Goal: Communication & Community: Answer question/provide support

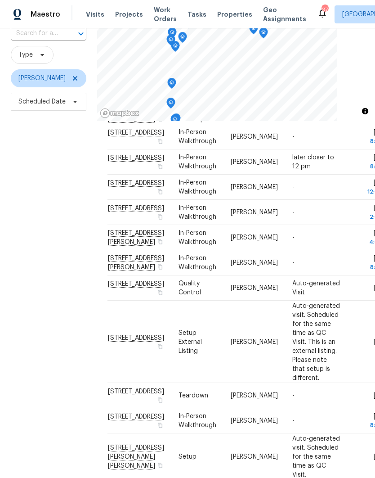
scroll to position [59, 0]
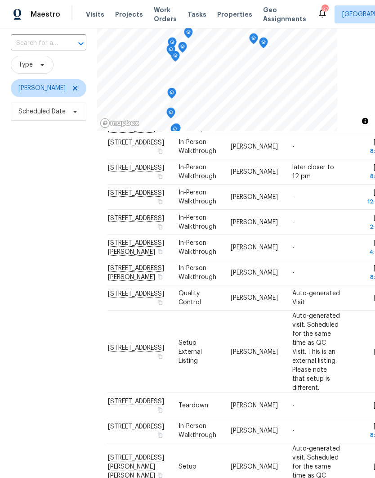
click at [31, 44] on input "text" at bounding box center [36, 43] width 50 height 14
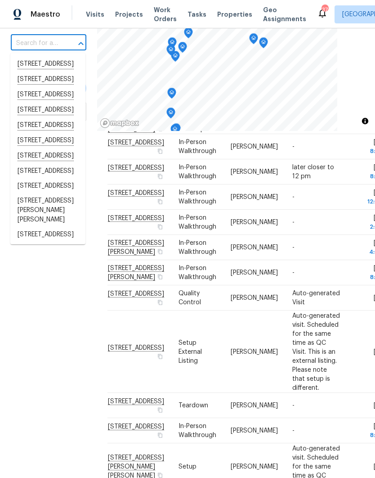
click at [29, 43] on input "text" at bounding box center [36, 43] width 50 height 14
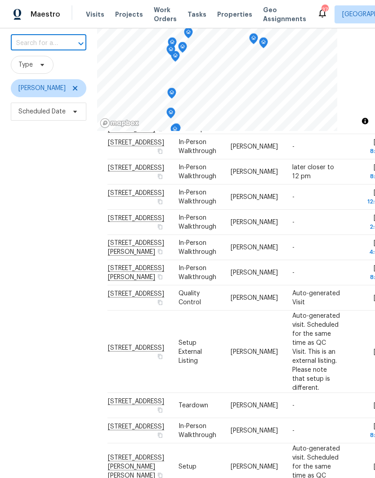
paste input "3402 Rankin Dr New Port Richey FL 34655"
type input "3402 Rankin Dr New Port Richey FL 34655"
click at [31, 72] on li "3402 Rankin Dr, New Port Richey, FL 34655" at bounding box center [47, 74] width 75 height 34
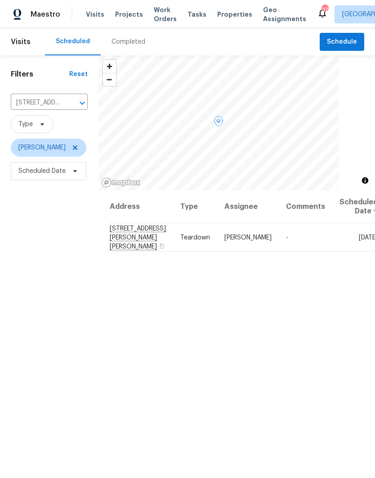
click at [0, 0] on icon at bounding box center [0, 0] width 0 height 0
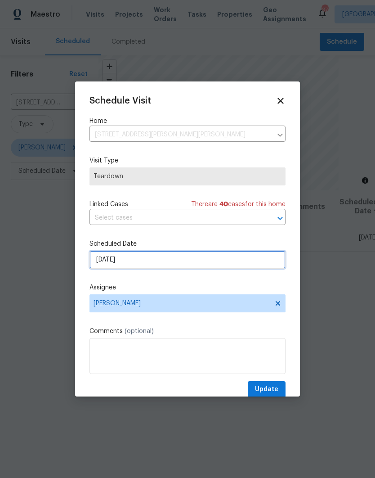
click at [100, 261] on input "10/26/2025" at bounding box center [188, 260] width 196 height 18
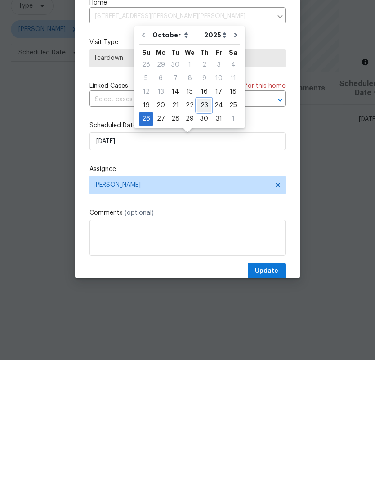
click at [202, 217] on div "23" at bounding box center [204, 223] width 14 height 13
type input "10/23/2025"
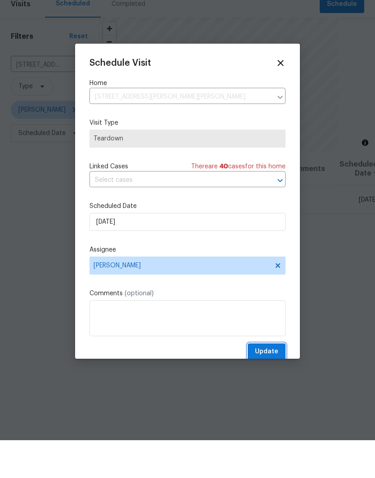
click at [269, 384] on span "Update" at bounding box center [266, 389] width 23 height 11
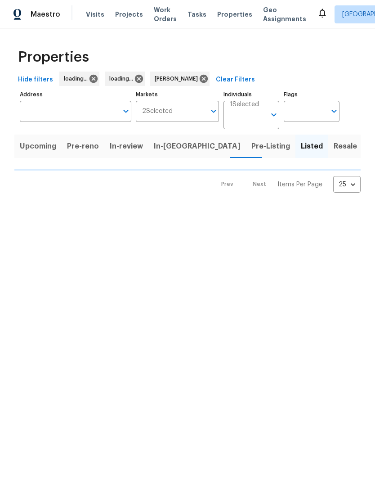
click at [334, 148] on span "Resale" at bounding box center [345, 146] width 23 height 13
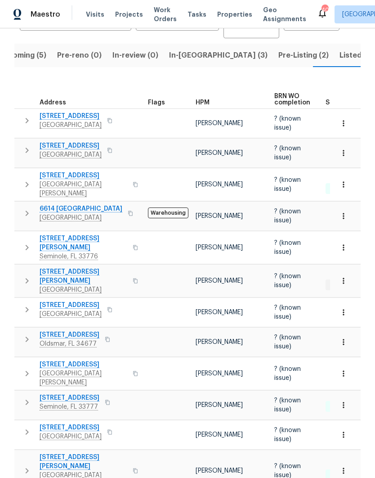
scroll to position [30, 0]
click at [130, 455] on button "button" at bounding box center [135, 470] width 11 height 31
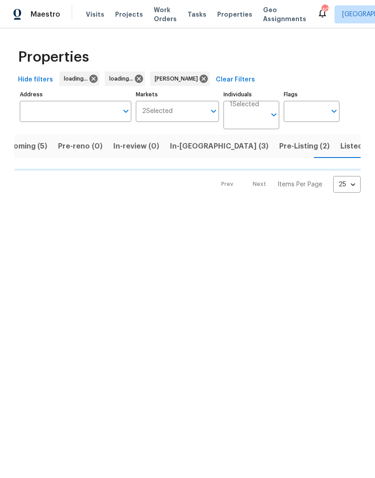
scroll to position [0, 22]
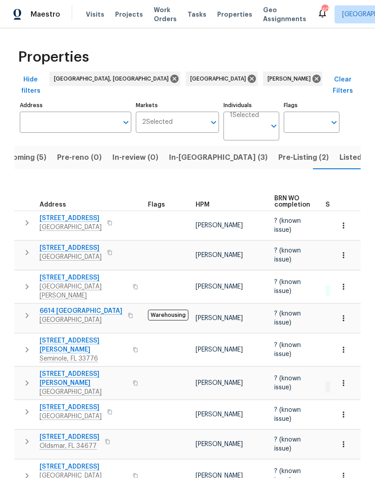
click at [340, 151] on span "Listed (30)" at bounding box center [359, 157] width 39 height 13
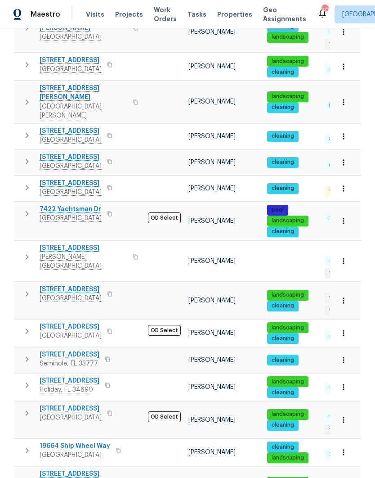
scroll to position [36, 0]
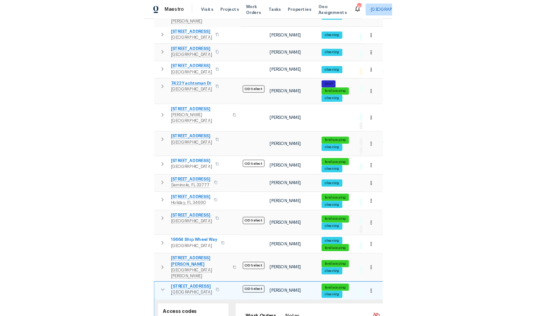
scroll to position [567, 0]
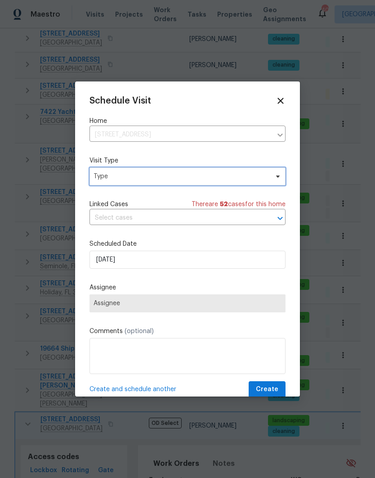
click at [106, 180] on span "Type" at bounding box center [181, 176] width 175 height 9
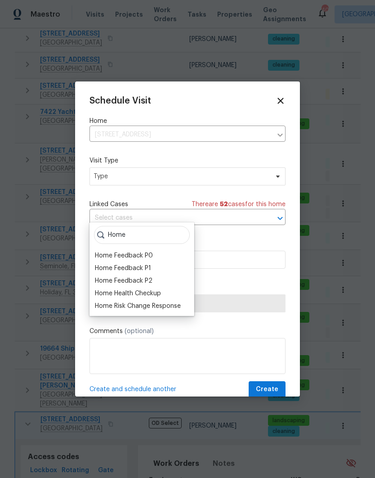
type input "Home"
click at [102, 289] on div "Home Health Checkup" at bounding box center [128, 293] width 66 height 9
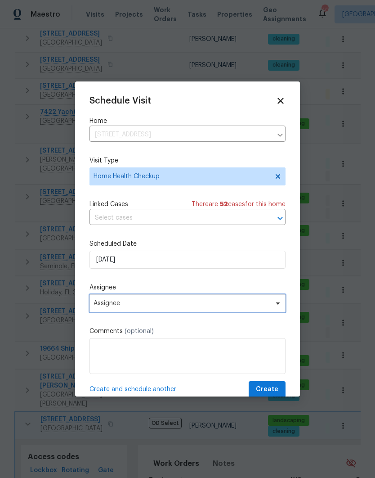
click at [105, 306] on span "Assignee" at bounding box center [182, 303] width 176 height 7
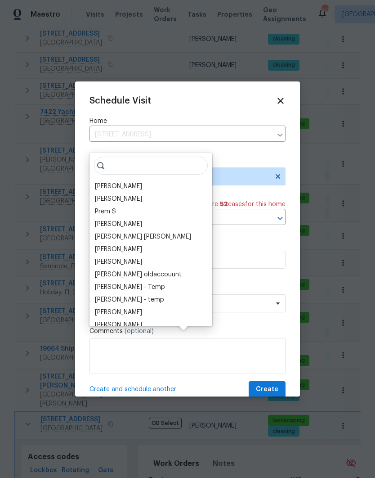
click at [103, 182] on div "[PERSON_NAME]" at bounding box center [118, 186] width 47 height 9
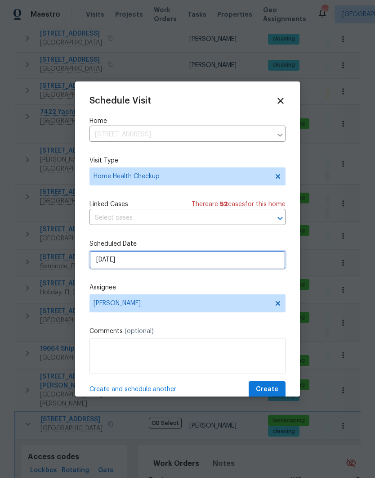
click at [101, 266] on input "10/14/2025" at bounding box center [188, 260] width 196 height 18
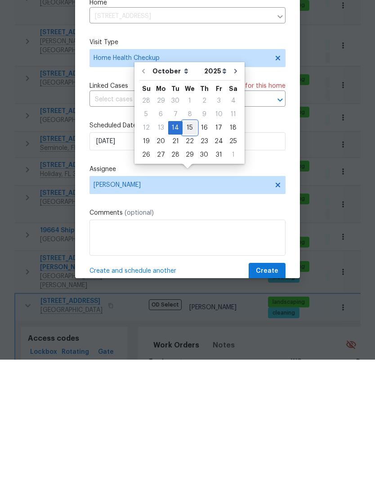
click at [187, 240] on div "15" at bounding box center [190, 246] width 14 height 13
type input "10/15/2025"
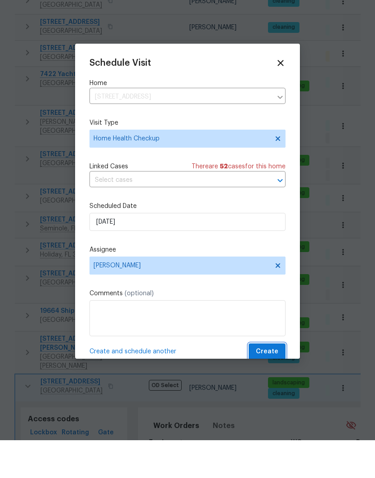
click at [273, 384] on span "Create" at bounding box center [267, 389] width 22 height 11
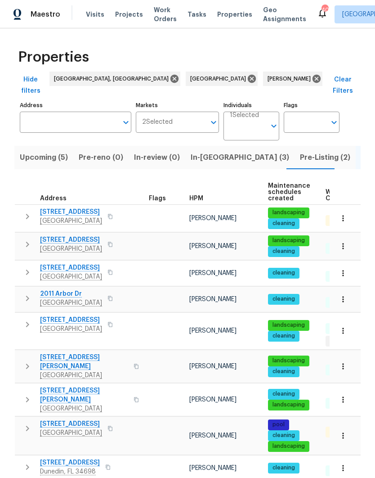
scroll to position [0, 0]
click at [191, 151] on span "In-[GEOGRAPHIC_DATA] (3)" at bounding box center [240, 157] width 99 height 13
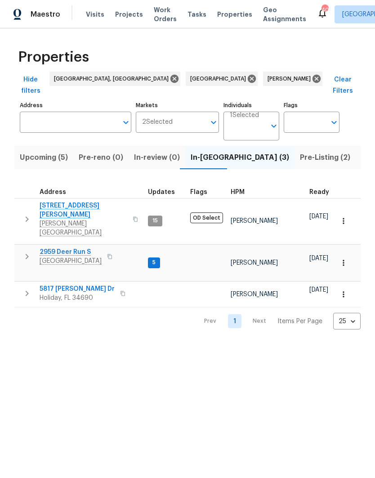
click at [54, 256] on span "[GEOGRAPHIC_DATA]" at bounding box center [71, 260] width 62 height 9
click at [48, 284] on span "5817 Elena Dr" at bounding box center [77, 288] width 75 height 9
click at [42, 151] on span "Upcoming (5)" at bounding box center [44, 157] width 48 height 13
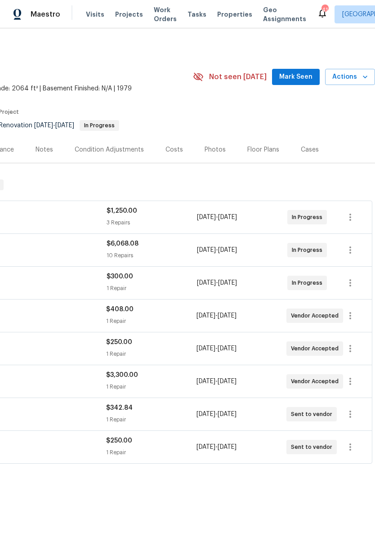
scroll to position [0, 133]
click at [310, 71] on button "Mark Seen" at bounding box center [296, 77] width 48 height 17
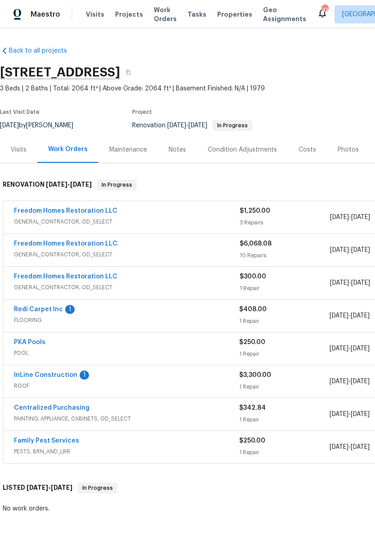
scroll to position [0, 0]
click at [27, 244] on link "Freedom Homes Restoration LLC" at bounding box center [65, 244] width 103 height 6
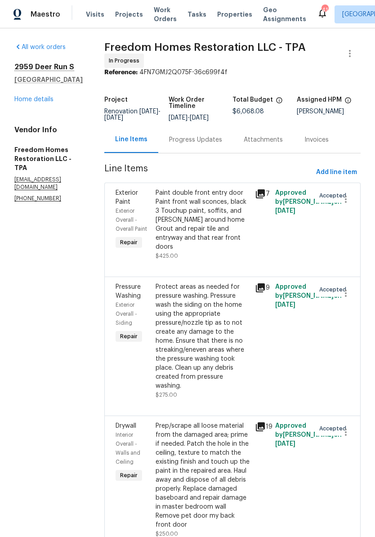
click at [30, 101] on link "Home details" at bounding box center [33, 99] width 39 height 6
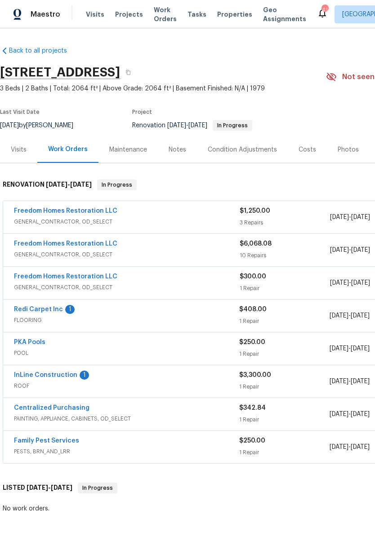
click at [27, 213] on link "Freedom Homes Restoration LLC" at bounding box center [65, 211] width 103 height 6
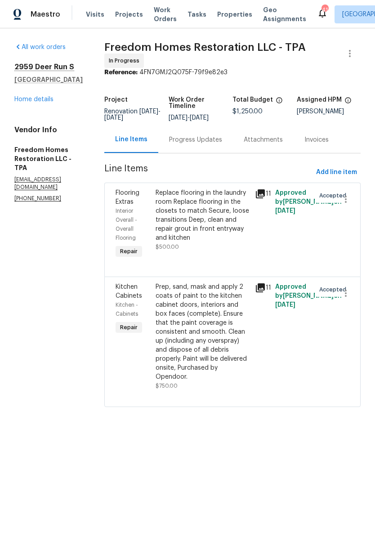
click at [26, 98] on link "Home details" at bounding box center [33, 99] width 39 height 6
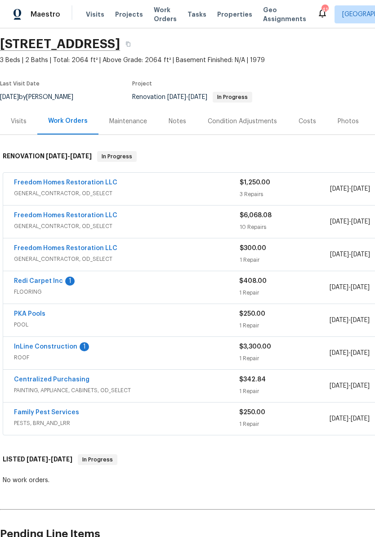
scroll to position [28, 0]
click at [39, 257] on span "GENERAL_CONTRACTOR, OD_SELECT" at bounding box center [127, 259] width 226 height 9
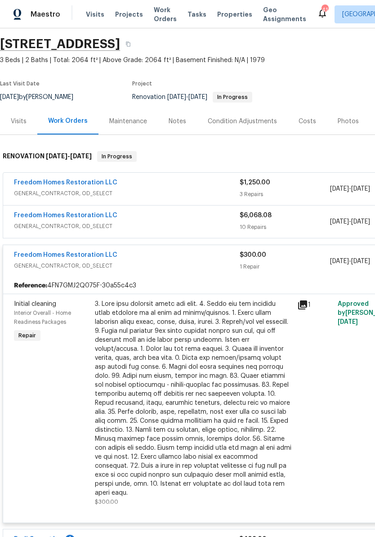
click at [25, 257] on link "Freedom Homes Restoration LLC" at bounding box center [65, 255] width 103 height 6
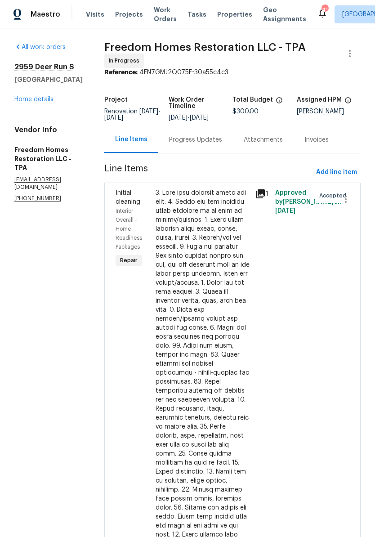
click at [26, 102] on link "Home details" at bounding box center [33, 99] width 39 height 6
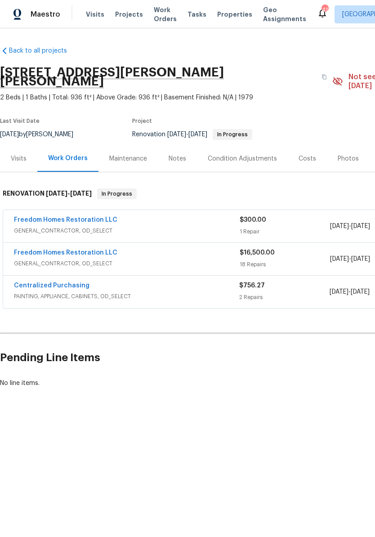
click at [32, 250] on link "Freedom Homes Restoration LLC" at bounding box center [65, 253] width 103 height 6
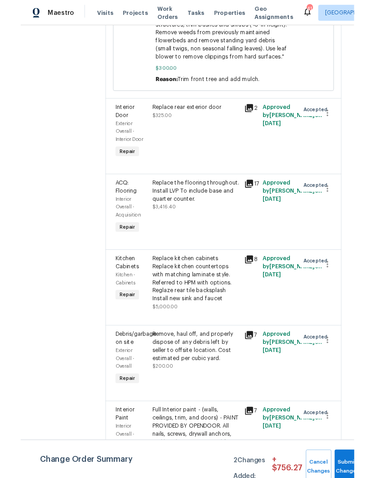
scroll to position [814, 0]
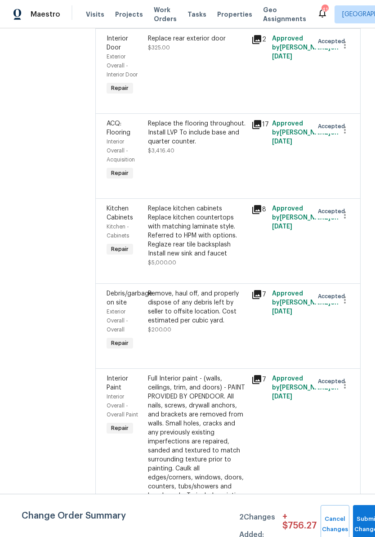
click at [246, 155] on div "Replace the flooring throughout. Install LVP To include base and quarter counte…" at bounding box center [197, 137] width 98 height 36
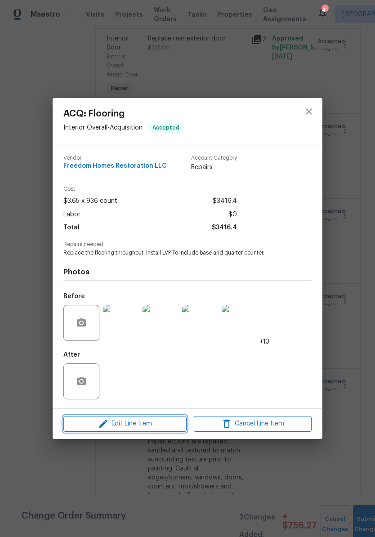
click at [83, 423] on span "Edit Line Item" at bounding box center [125, 423] width 118 height 11
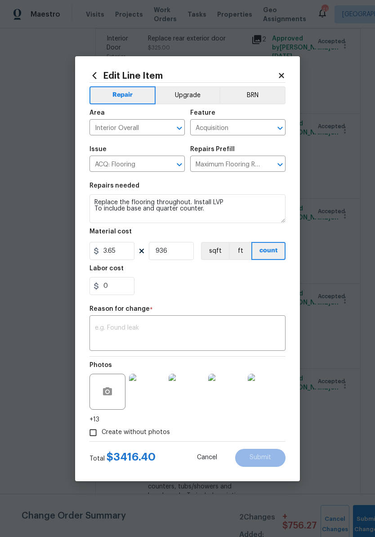
click at [101, 329] on textarea at bounding box center [187, 334] width 185 height 19
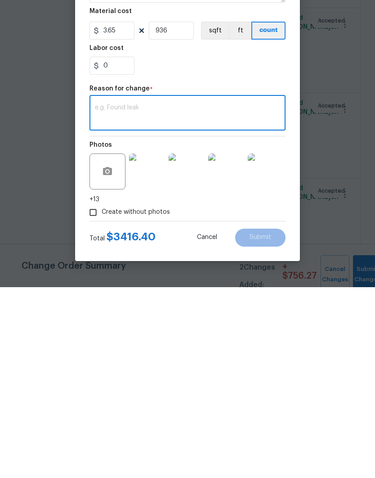
scroll to position [6, 0]
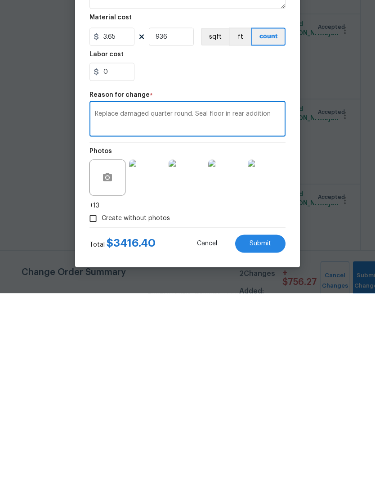
click at [175, 295] on textarea "Replace damaged quarter round. Seal floor in rear addition" at bounding box center [187, 304] width 185 height 19
click at [149, 295] on textarea "Replace damaged quarter round. Seal floor in rear addition" at bounding box center [187, 304] width 185 height 19
click at [141, 295] on textarea "Replace damaged baseboard and quarter round. Seal floor in rear addition" at bounding box center [187, 304] width 185 height 19
click at [274, 295] on textarea "Replace damaged baseboard and quarter round. Seal floor in rear addition" at bounding box center [187, 304] width 185 height 19
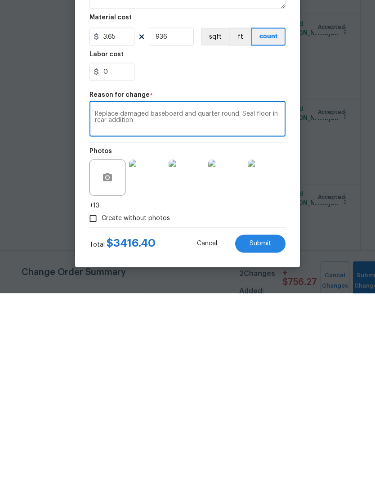
click at [275, 295] on textarea "Replace damaged baseboard and quarter round. Seal floor in rear addition" at bounding box center [187, 304] width 185 height 19
click at [231, 295] on textarea "Replace damaged baseboard and quarter round. Seal floor in rear addition" at bounding box center [187, 304] width 185 height 19
click at [274, 295] on textarea "Replace damaged baseboard and quarter round. Seal floor in rear addition" at bounding box center [187, 304] width 185 height 19
click at [270, 295] on textarea "Replace damaged baseboard and quarter round. Seal floor in rear addition" at bounding box center [187, 304] width 185 height 19
click at [278, 295] on textarea "Replace damaged baseboard and quarter round. Seal floor in rear addition" at bounding box center [187, 304] width 185 height 19
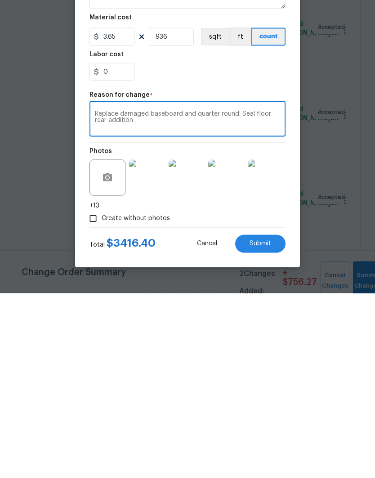
click at [251, 295] on textarea "Replace damaged baseboard and quarter round. Seal floor rear addition" at bounding box center [187, 304] width 185 height 19
click at [96, 295] on textarea "Replace damaged baseboard and quarter round. Seal sun floor rear addition" at bounding box center [187, 304] width 185 height 19
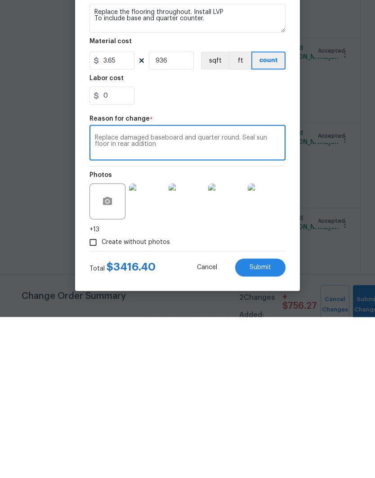
type textarea "Replace damaged baseboard and quarter round. Seal sun floor in rear addition"
click at [169, 212] on input "936" at bounding box center [171, 221] width 45 height 18
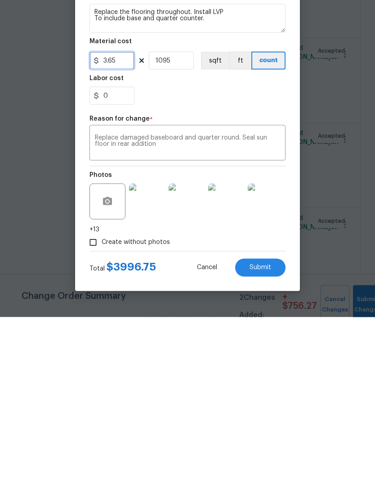
click at [112, 212] on input "3.65" at bounding box center [112, 221] width 45 height 18
click at [266, 425] on span "Submit" at bounding box center [261, 428] width 22 height 7
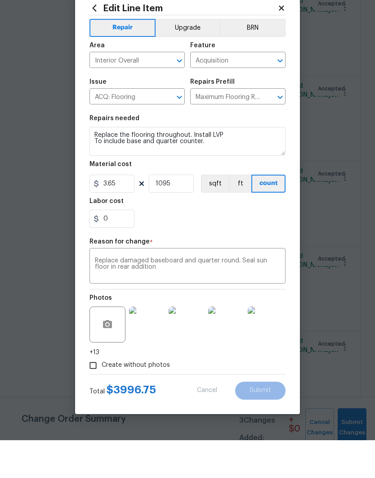
type input "936"
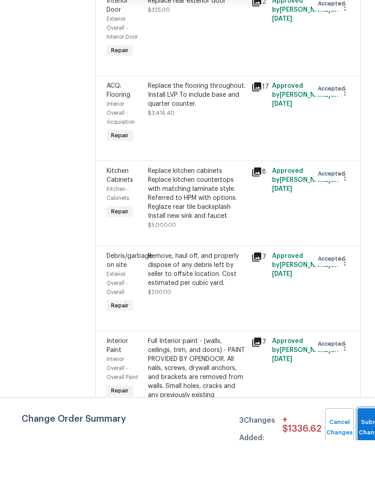
click at [364, 455] on span "Submit Changes" at bounding box center [372, 465] width 20 height 21
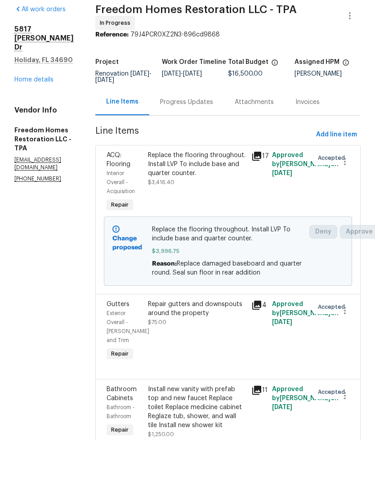
scroll to position [0, 0]
click at [31, 114] on link "Home details" at bounding box center [33, 117] width 39 height 6
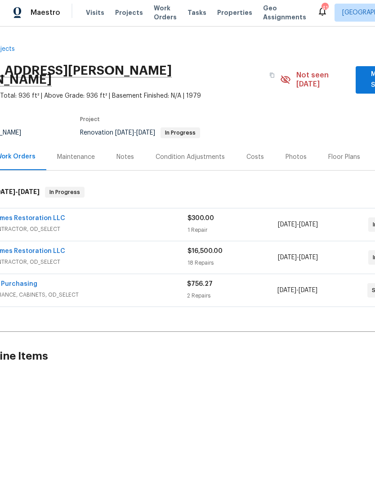
scroll to position [0, 105]
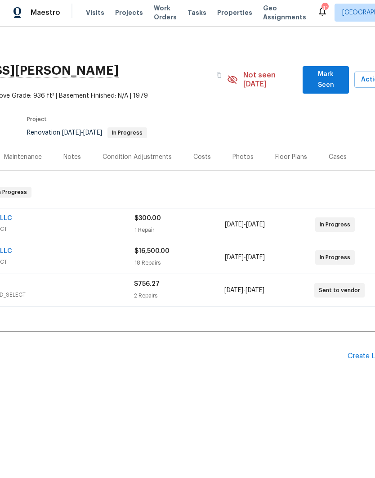
click at [321, 71] on span "Mark Seen" at bounding box center [326, 82] width 32 height 22
click at [332, 76] on span "Mark Seen" at bounding box center [326, 82] width 32 height 22
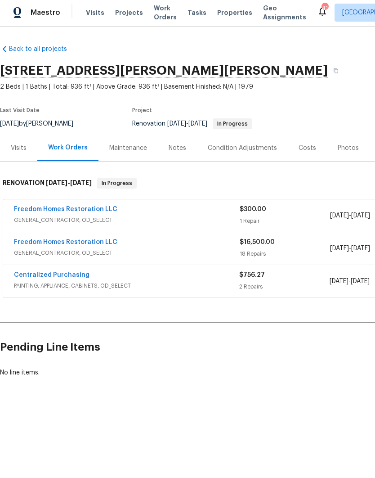
scroll to position [0, 0]
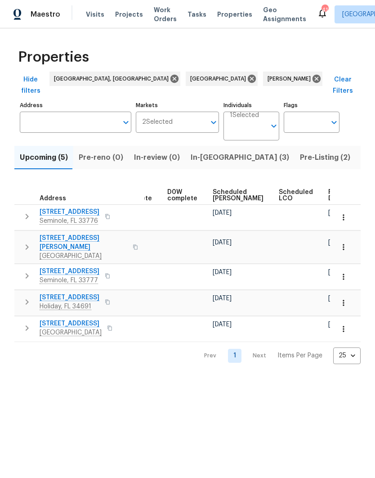
scroll to position [0, 225]
click at [329, 189] on span "Ready Date" at bounding box center [339, 195] width 20 height 13
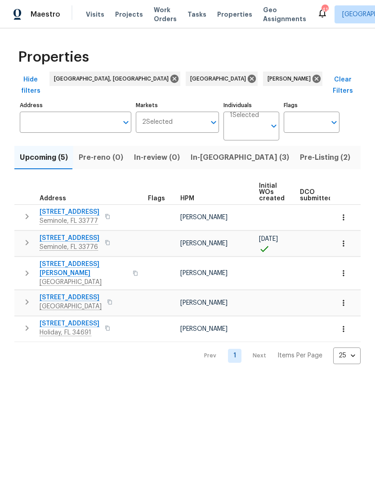
click at [335, 234] on button "button" at bounding box center [344, 244] width 20 height 20
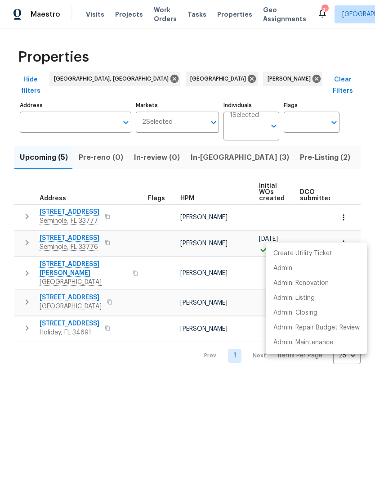
click at [165, 395] on div at bounding box center [187, 239] width 375 height 478
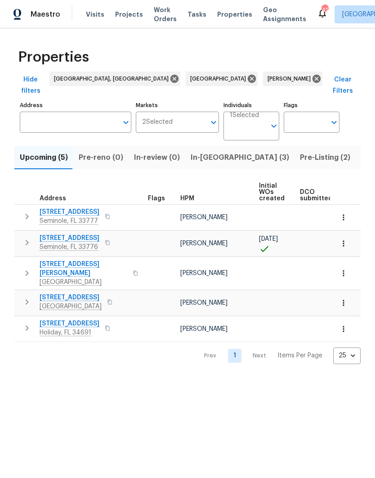
click at [344, 214] on icon "button" at bounding box center [343, 217] width 1 height 6
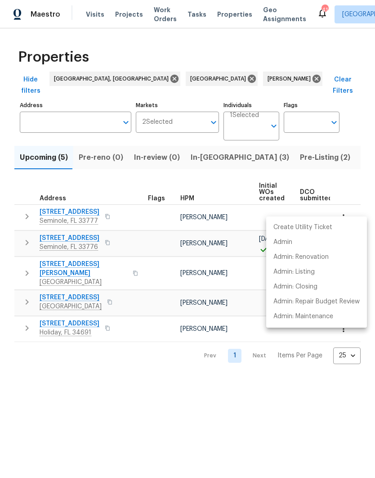
click at [22, 206] on div at bounding box center [187, 239] width 375 height 478
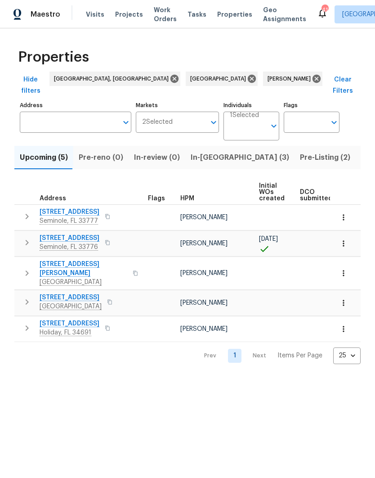
click at [23, 211] on icon "button" at bounding box center [27, 216] width 11 height 11
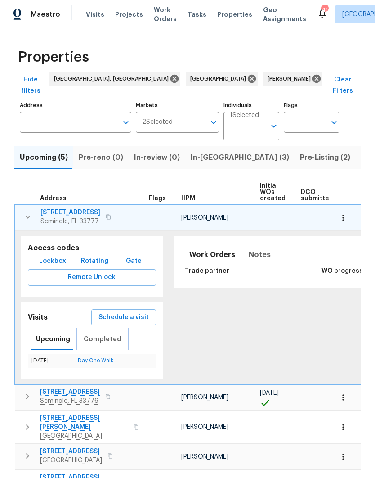
click at [90, 333] on span "Completed" at bounding box center [103, 338] width 38 height 11
click at [44, 333] on span "Upcoming" at bounding box center [53, 338] width 34 height 11
click at [90, 333] on span "Completed" at bounding box center [103, 338] width 38 height 11
click at [51, 333] on span "Upcoming" at bounding box center [53, 338] width 34 height 11
click at [28, 208] on button "button" at bounding box center [28, 217] width 18 height 18
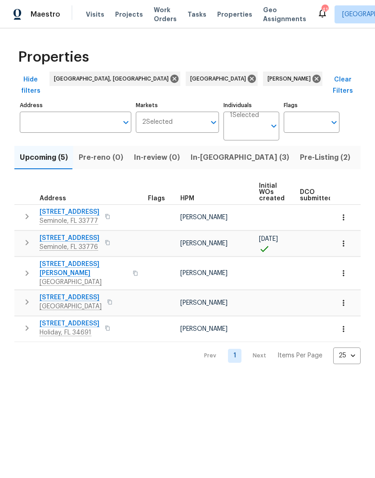
click at [342, 213] on icon "button" at bounding box center [343, 217] width 9 height 9
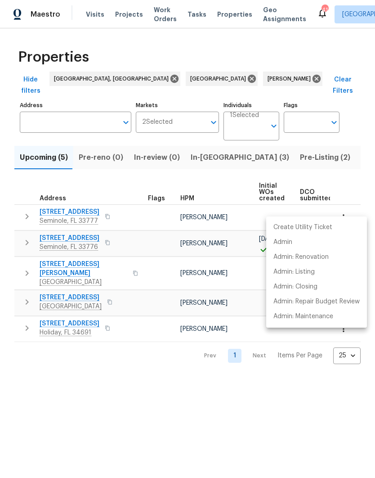
click at [49, 206] on div at bounding box center [187, 239] width 375 height 478
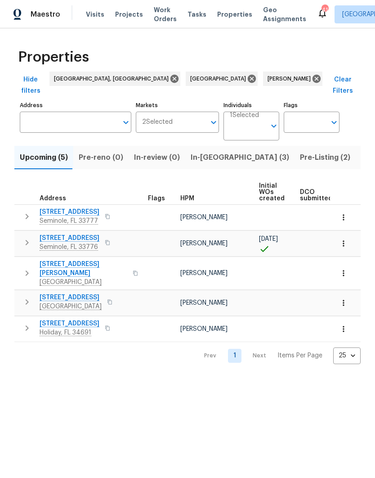
click at [211, 151] on span "In-[GEOGRAPHIC_DATA] (3)" at bounding box center [240, 157] width 99 height 13
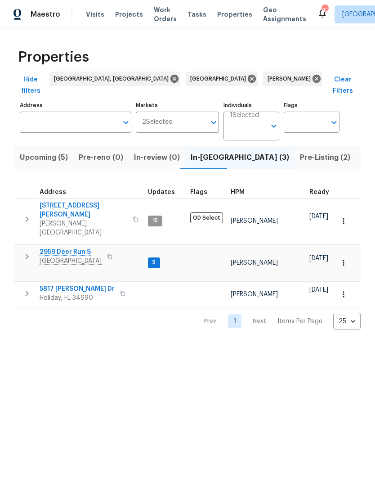
click at [57, 247] on span "2959 Deer Run S" at bounding box center [71, 251] width 62 height 9
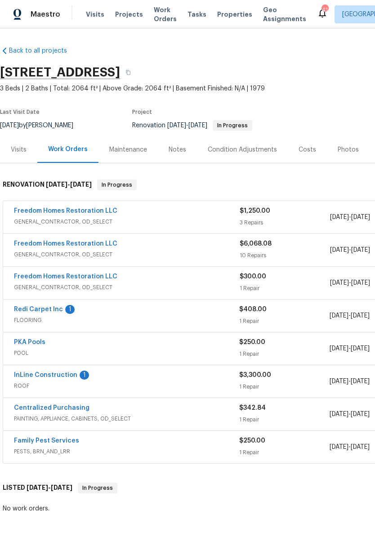
click at [22, 374] on link "InLine Construction" at bounding box center [45, 375] width 63 height 6
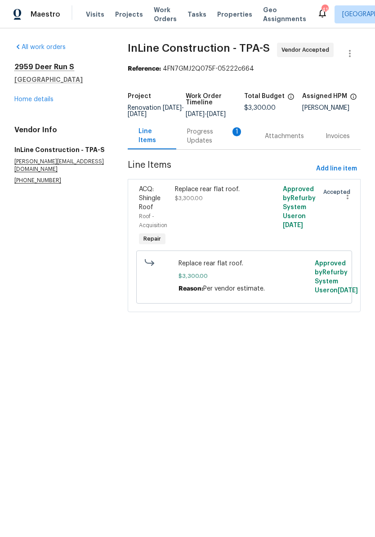
click at [199, 145] on div "Progress Updates 1" at bounding box center [215, 136] width 56 height 18
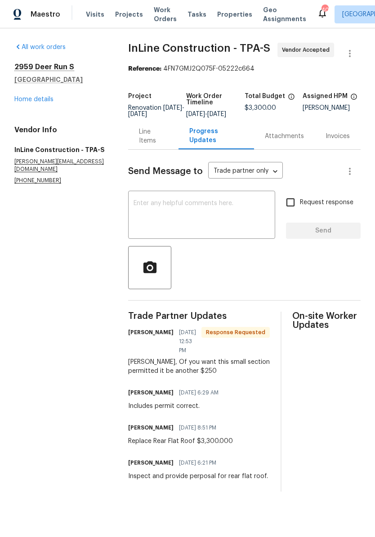
click at [249, 217] on textarea at bounding box center [202, 215] width 136 height 31
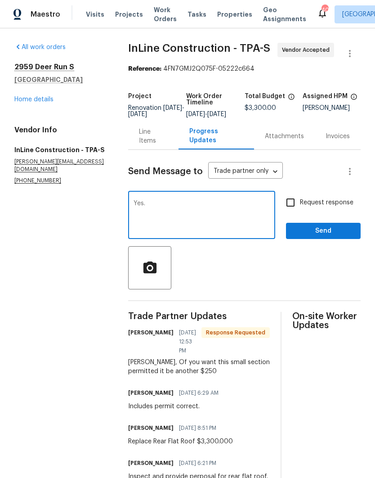
type textarea "Yes."
click at [294, 207] on input "Request response" at bounding box center [290, 202] width 19 height 19
checkbox input "true"
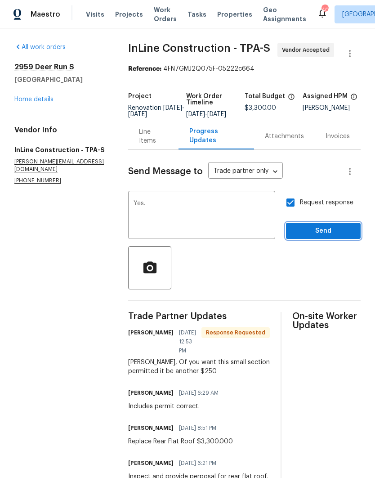
click at [326, 234] on span "Send" at bounding box center [323, 230] width 60 height 11
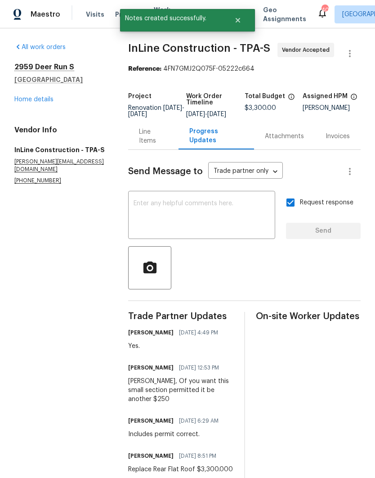
click at [29, 102] on link "Home details" at bounding box center [33, 99] width 39 height 6
